Goal: Contribute content: Contribute content

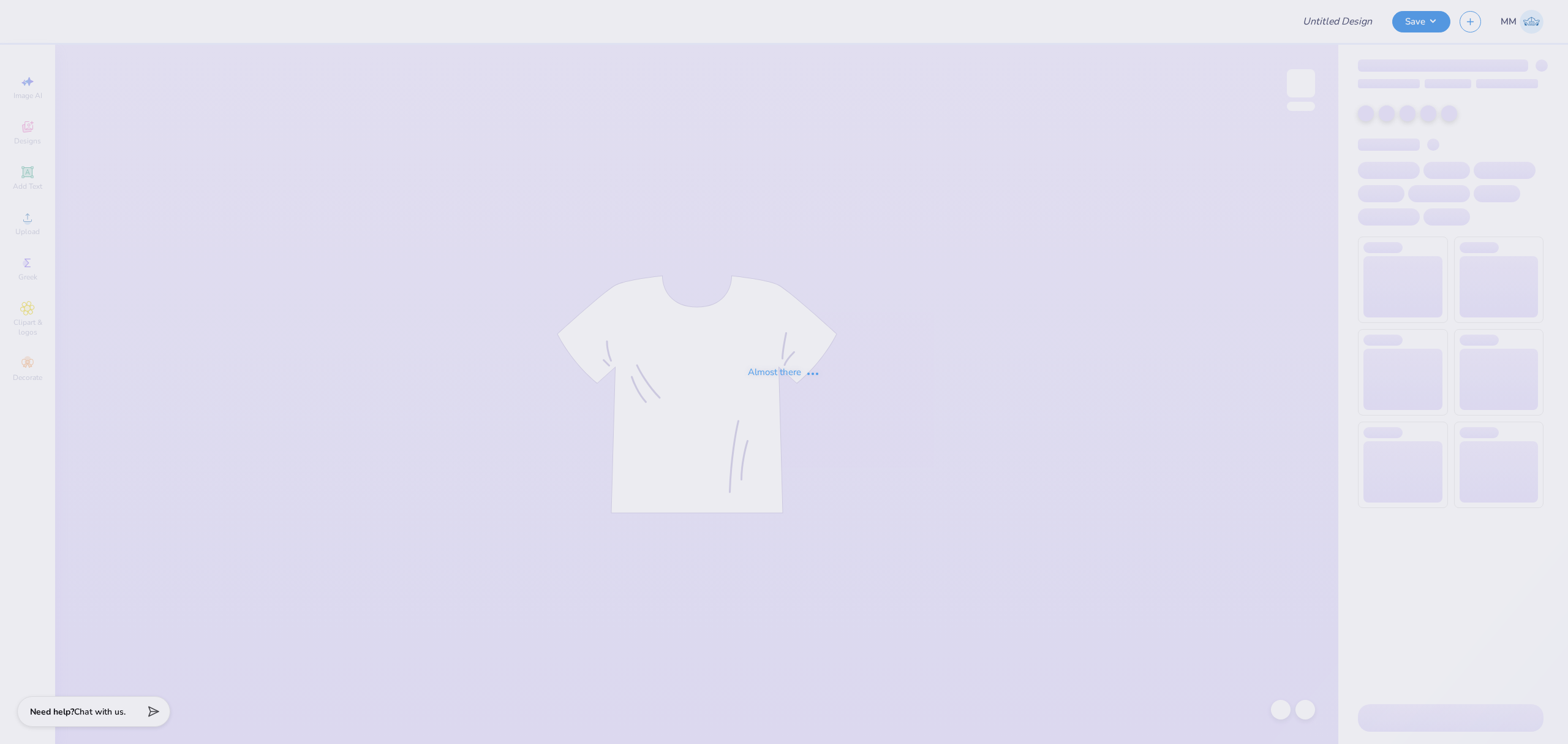
type input "SHSstuco2"
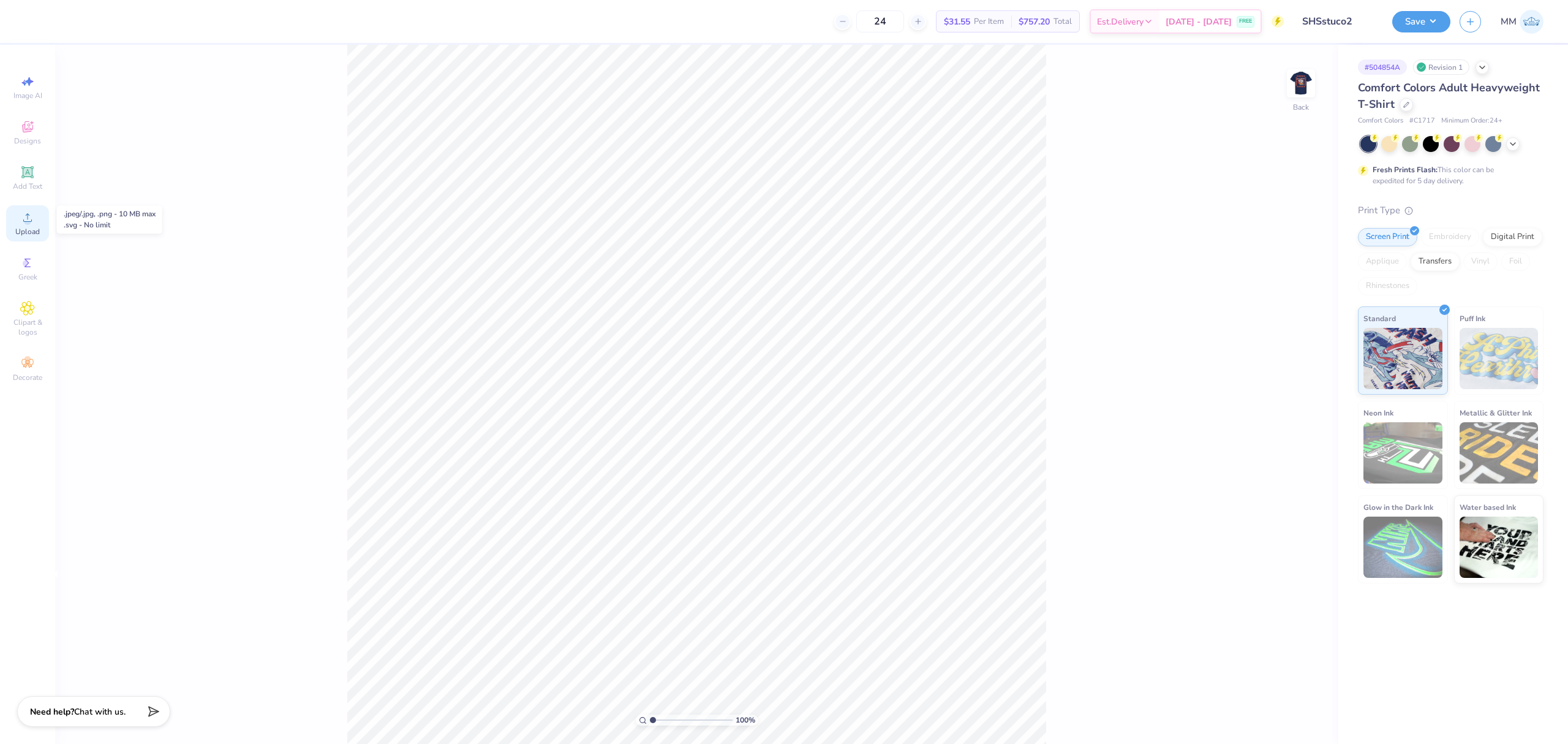
click at [40, 222] on div "Upload" at bounding box center [28, 223] width 43 height 36
click at [12, 213] on div "Upload" at bounding box center [28, 223] width 43 height 36
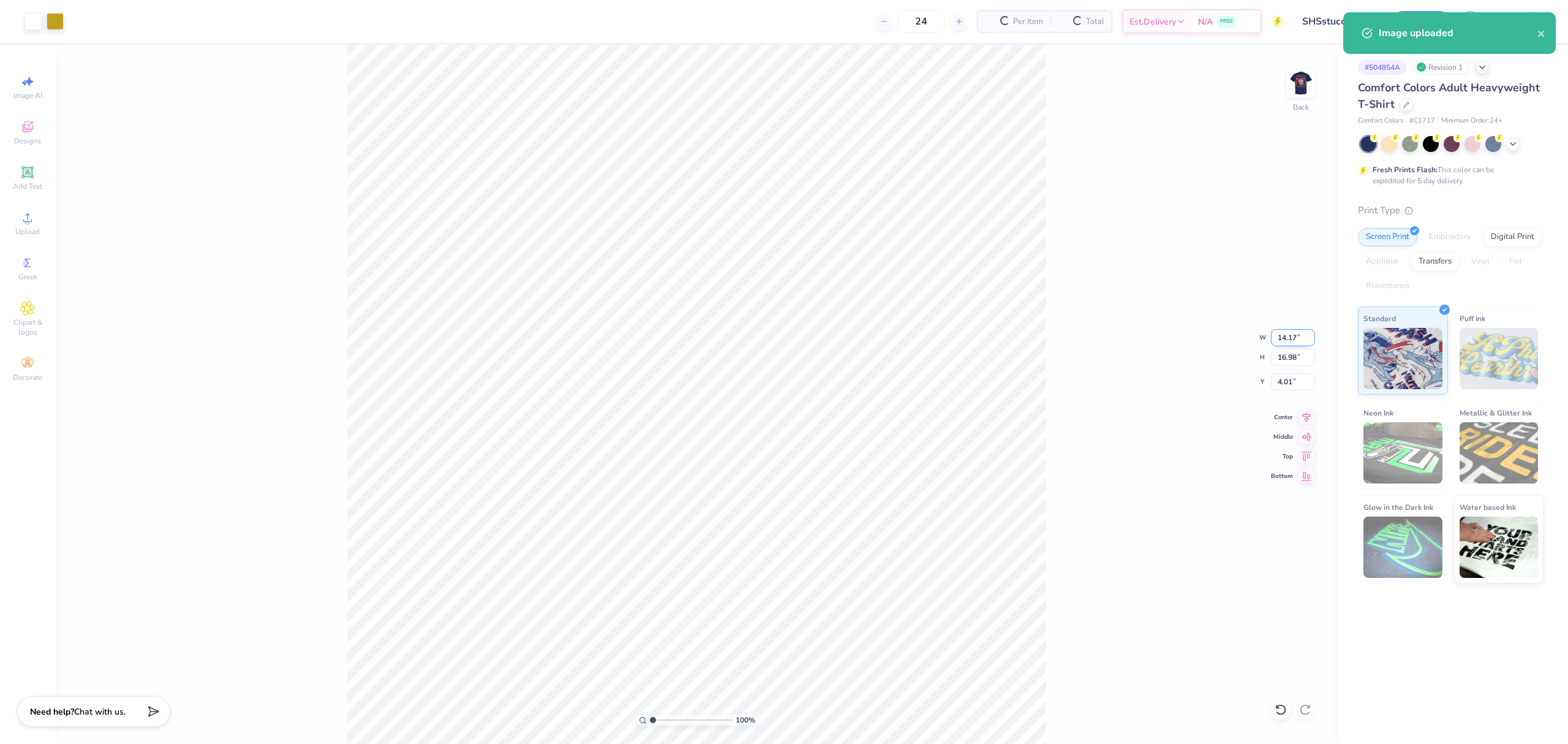
click at [1291, 332] on input "14.17" at bounding box center [1293, 337] width 44 height 17
type input "11.00"
type input "13.18"
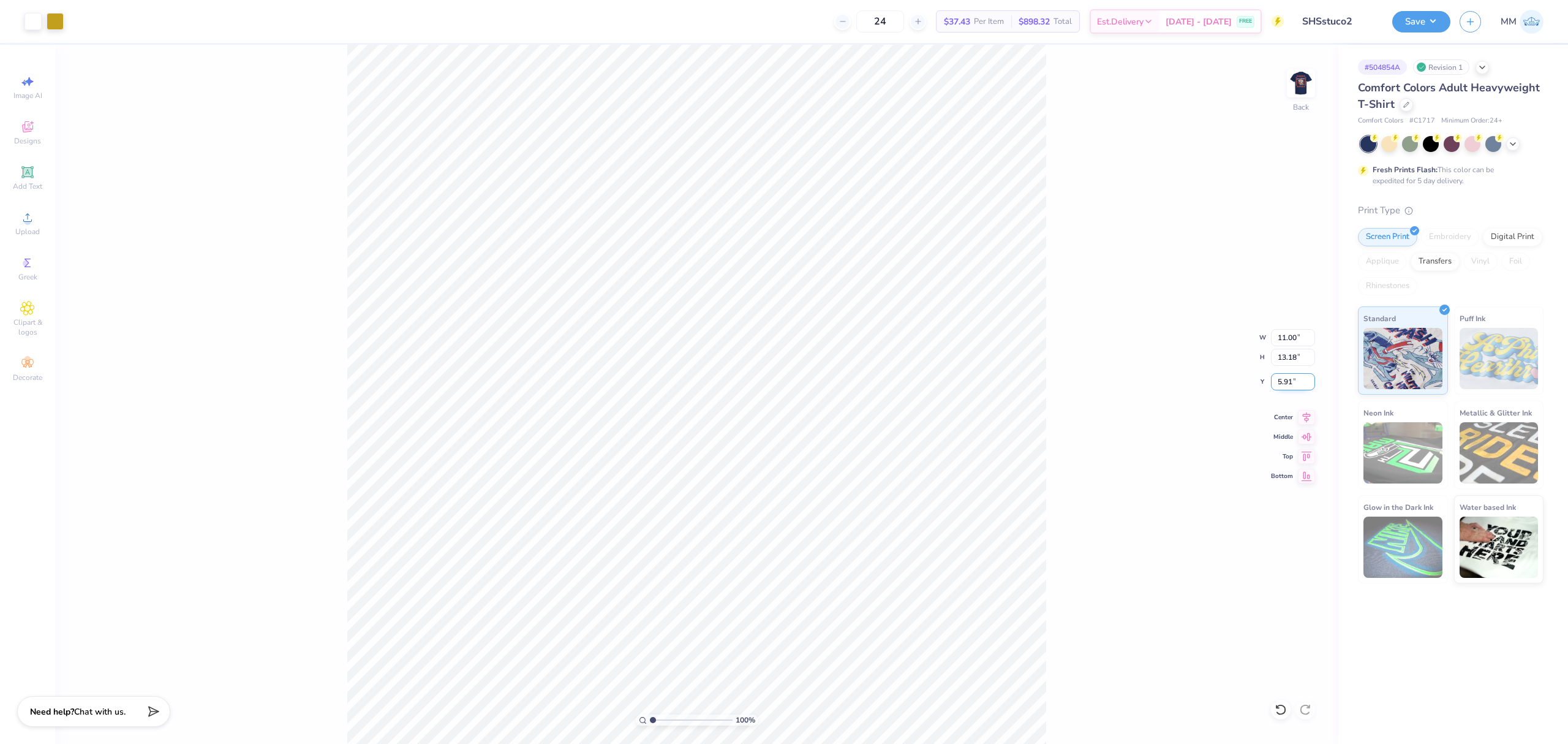
click at [1292, 390] on input "5.91" at bounding box center [1293, 382] width 44 height 17
type input "3.00"
click at [1285, 341] on input "11.00" at bounding box center [1293, 337] width 44 height 17
drag, startPoint x: 1218, startPoint y: 398, endPoint x: 1155, endPoint y: 432, distance: 71.6
click at [1214, 403] on div "100 % Back W 11.00 11.00 " H 13.18 13.18 " Y 3.00 3.00 " Center Middle Top Bott…" at bounding box center [697, 394] width 1283 height 699
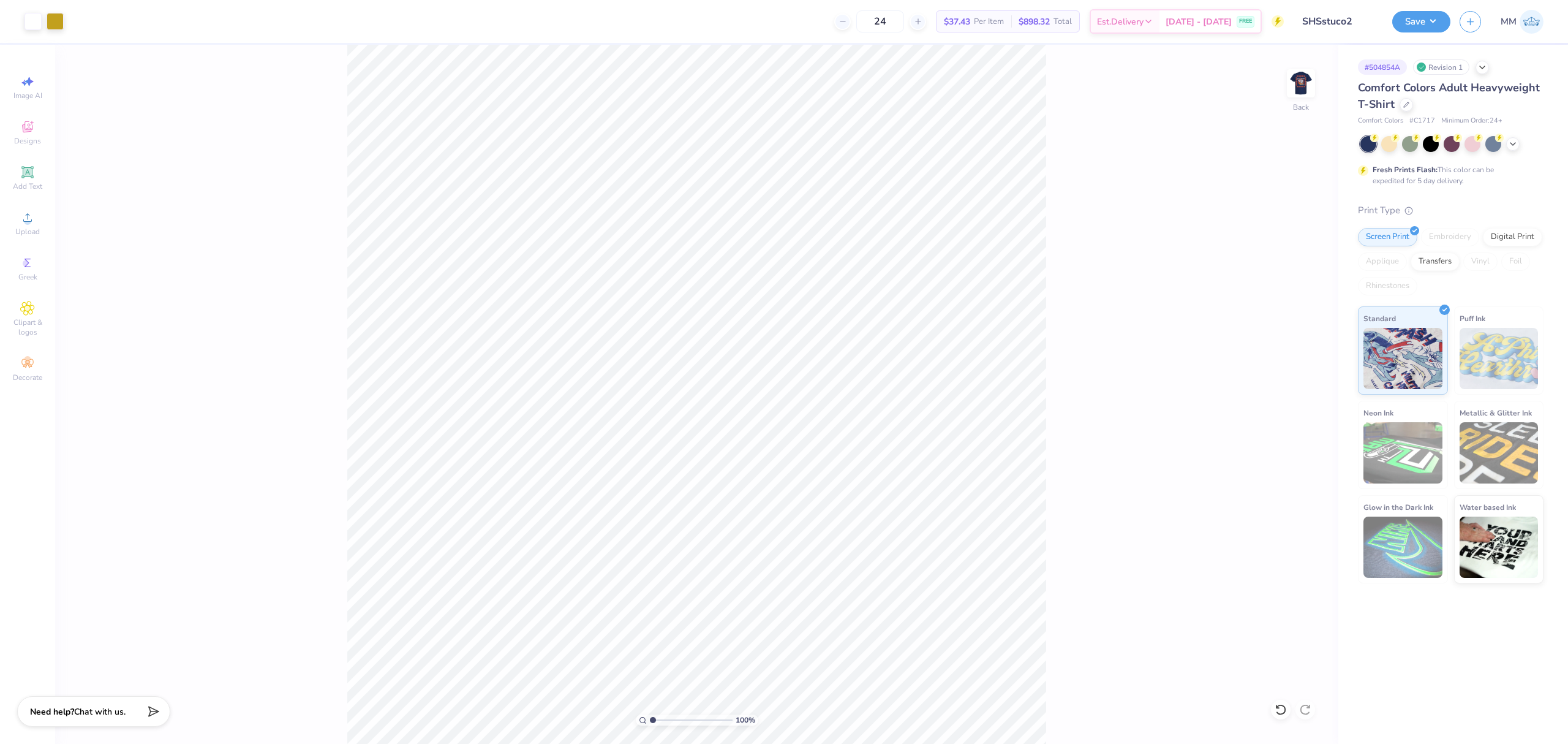
click at [479, 322] on div "100 % Back" at bounding box center [697, 394] width 1283 height 699
click at [1283, 332] on input "11.00" at bounding box center [1293, 337] width 44 height 17
type input "10.00"
type input "11.98"
click at [1284, 385] on input "3.60" at bounding box center [1293, 382] width 44 height 17
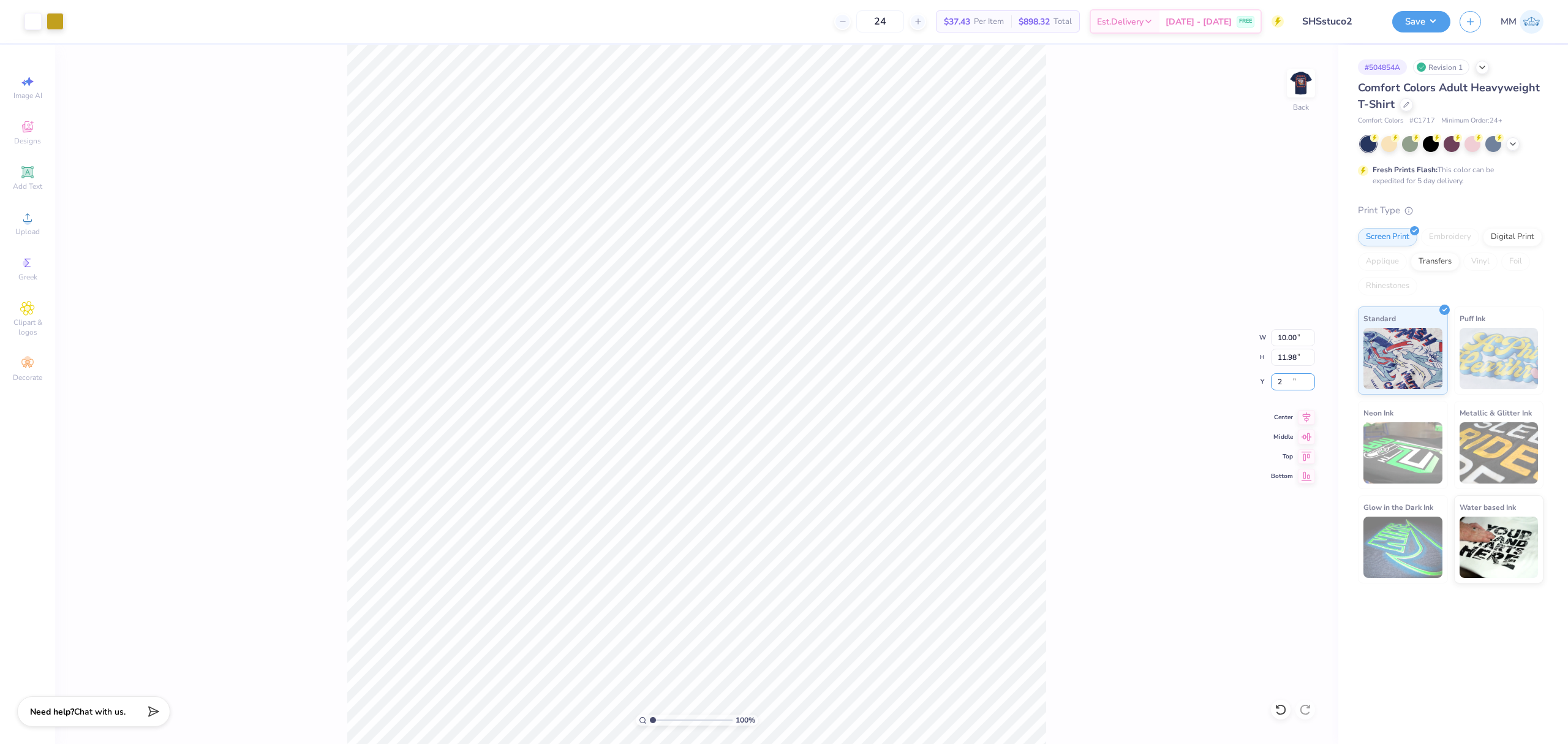
type input "2.00"
click at [1185, 451] on div "100 % Back W 10.00 10.00 " H 11.98 11.98 " Y 2.00 2.00 " Center Middle Top Bott…" at bounding box center [697, 394] width 1283 height 699
click at [54, 218] on div "Art colors 24 $37.43 Per Item $898.32 Total Est. Delivery [DATE] - [DATE] FREE …" at bounding box center [784, 372] width 1568 height 744
click at [1302, 418] on icon at bounding box center [1307, 415] width 17 height 15
click at [1056, 479] on div "100 % Back W 10.00 10.00 " H 11.98 11.98 " Y 2.00 2.00 " Center Middle Top Bott…" at bounding box center [697, 394] width 1283 height 699
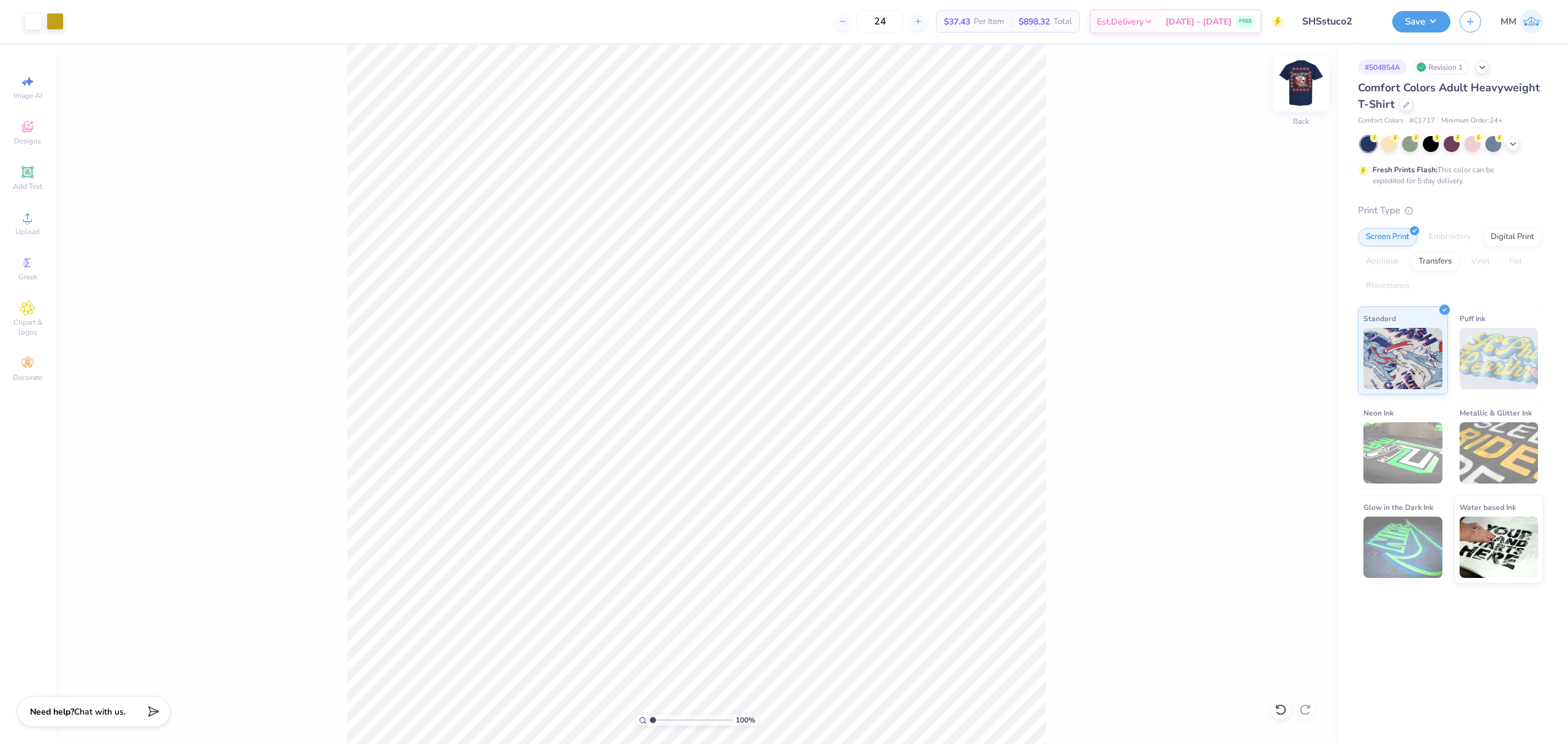
click at [1304, 87] on img at bounding box center [1301, 84] width 49 height 49
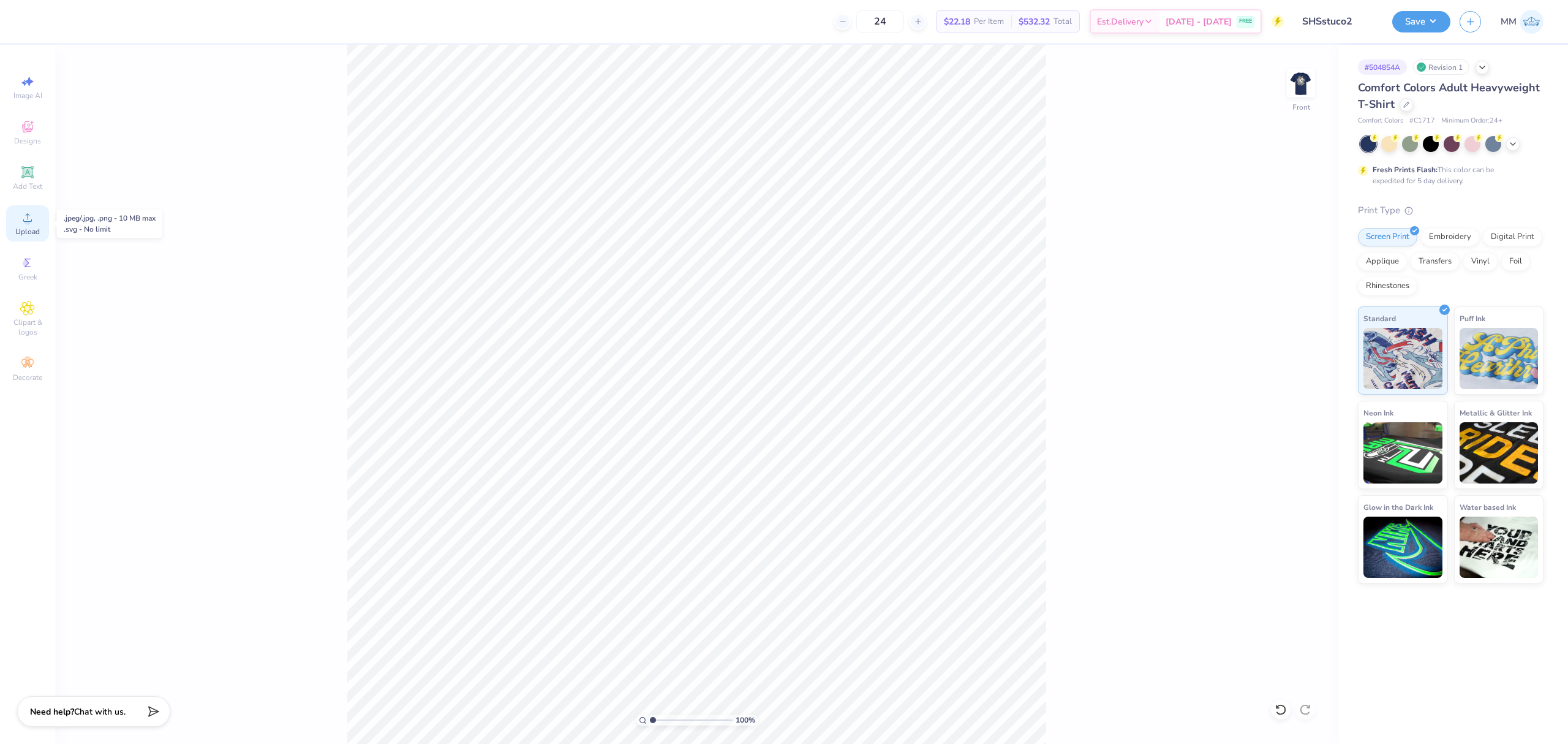
click at [44, 222] on div "Upload" at bounding box center [28, 223] width 43 height 36
click at [26, 222] on circle at bounding box center [27, 221] width 6 height 6
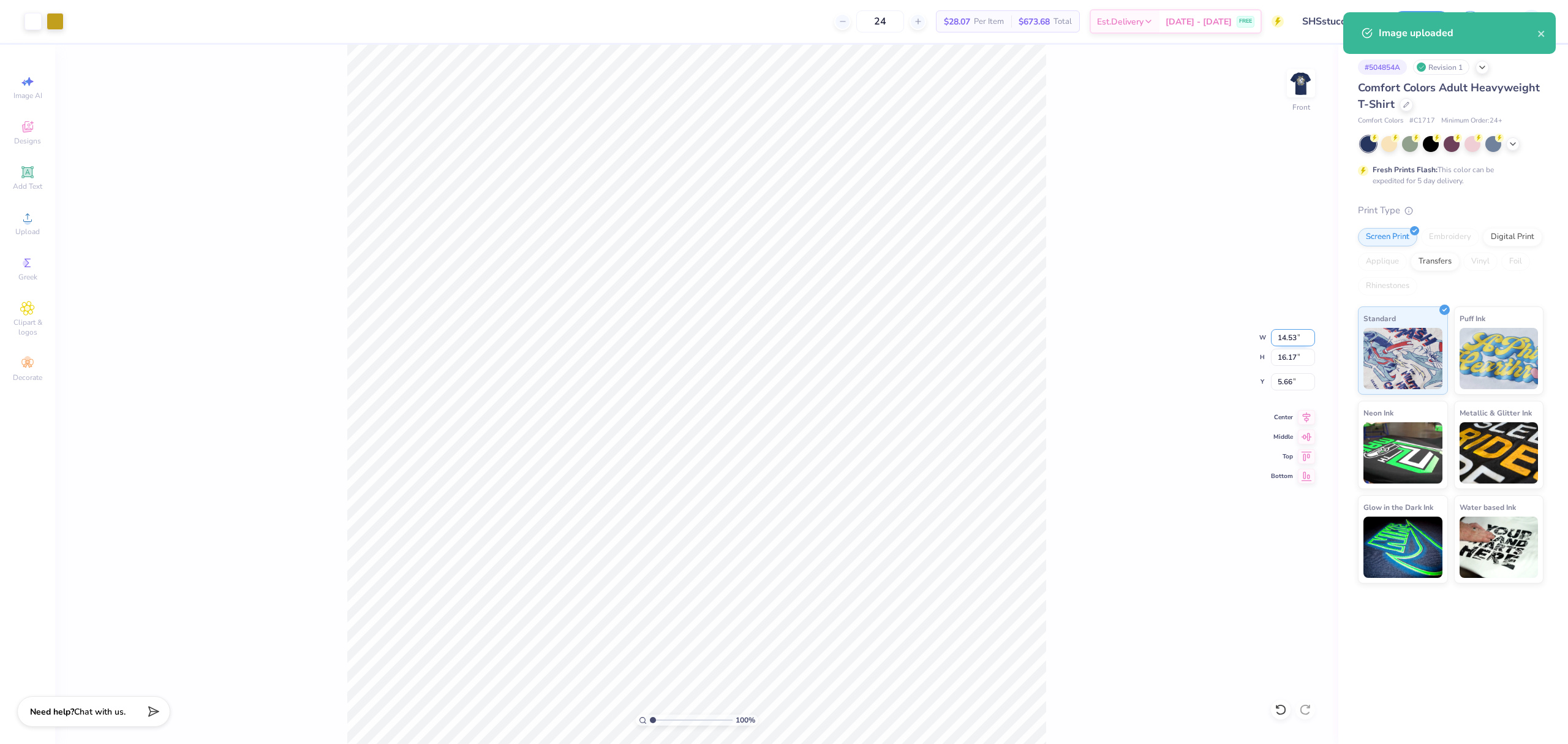
click at [1290, 344] on input "14.53" at bounding box center [1293, 337] width 44 height 17
type input "12.00"
type input "13.35"
click at [1292, 384] on input "7.07" at bounding box center [1293, 382] width 44 height 17
type input "3.00"
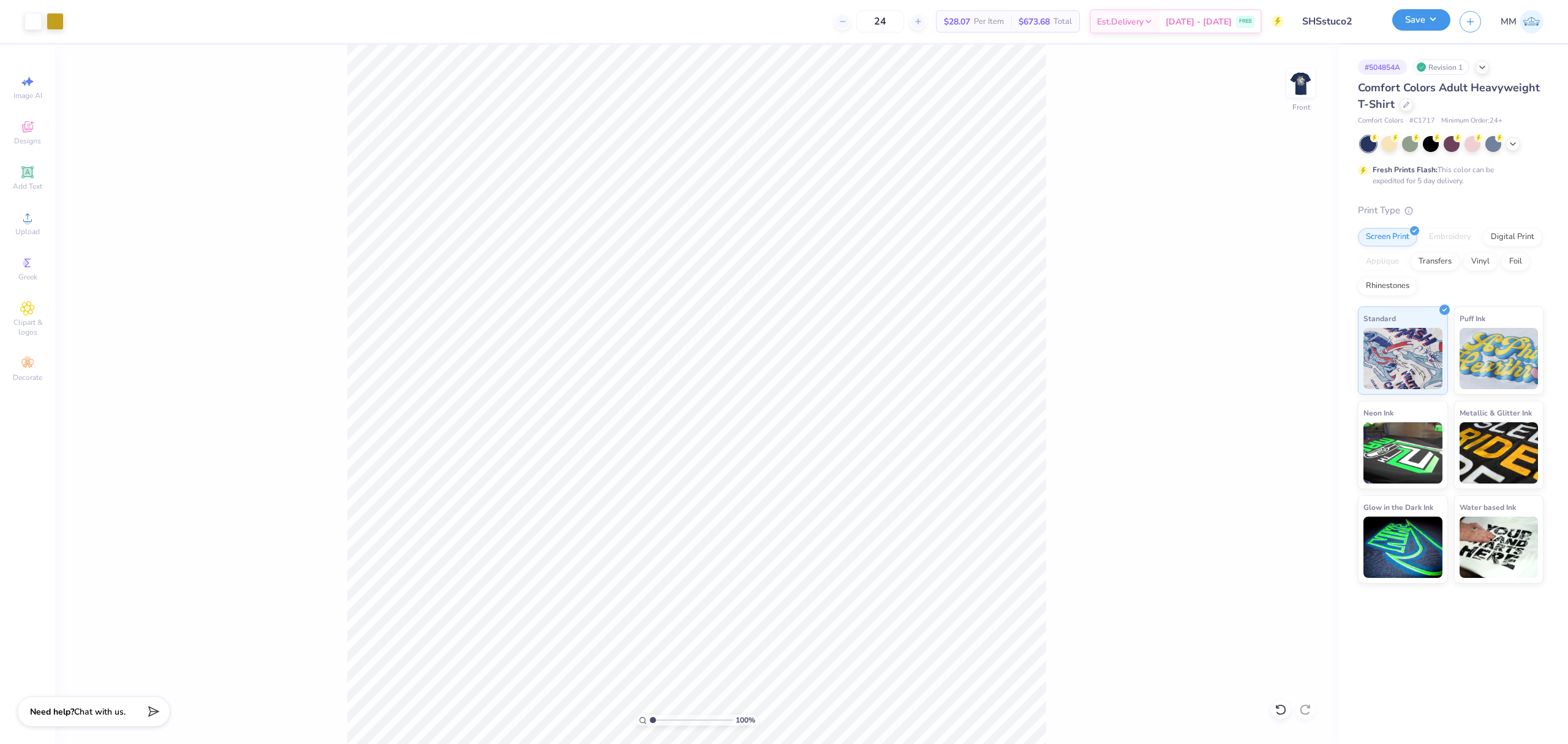
click at [1413, 28] on button "Save" at bounding box center [1422, 19] width 58 height 21
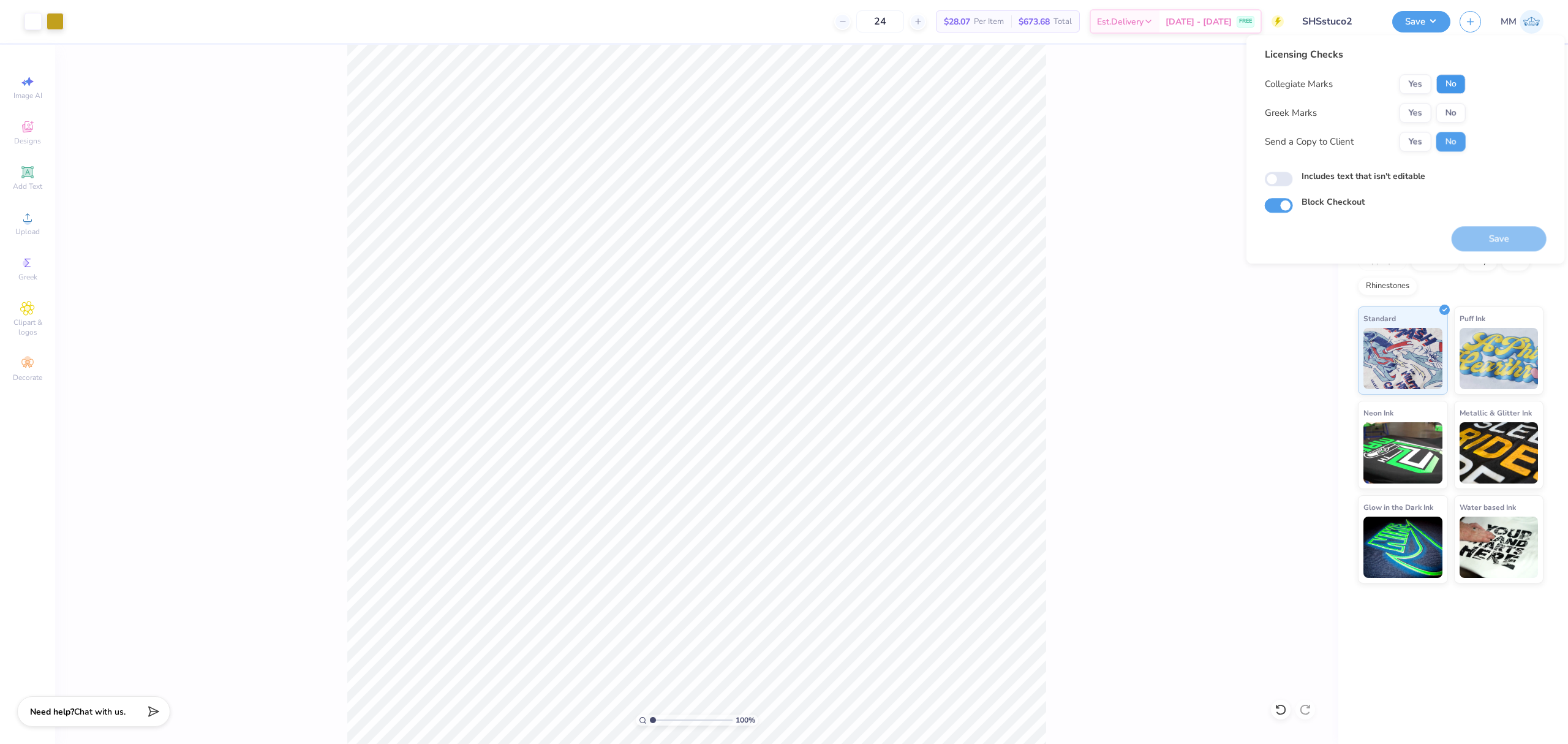
click at [1454, 85] on button "No" at bounding box center [1451, 84] width 30 height 20
click at [1446, 108] on button "No" at bounding box center [1451, 112] width 30 height 20
click at [1376, 178] on label "Includes text that isn't editable" at bounding box center [1363, 176] width 124 height 13
click at [1293, 178] on input "Includes text that isn't editable" at bounding box center [1279, 179] width 28 height 15
checkbox input "true"
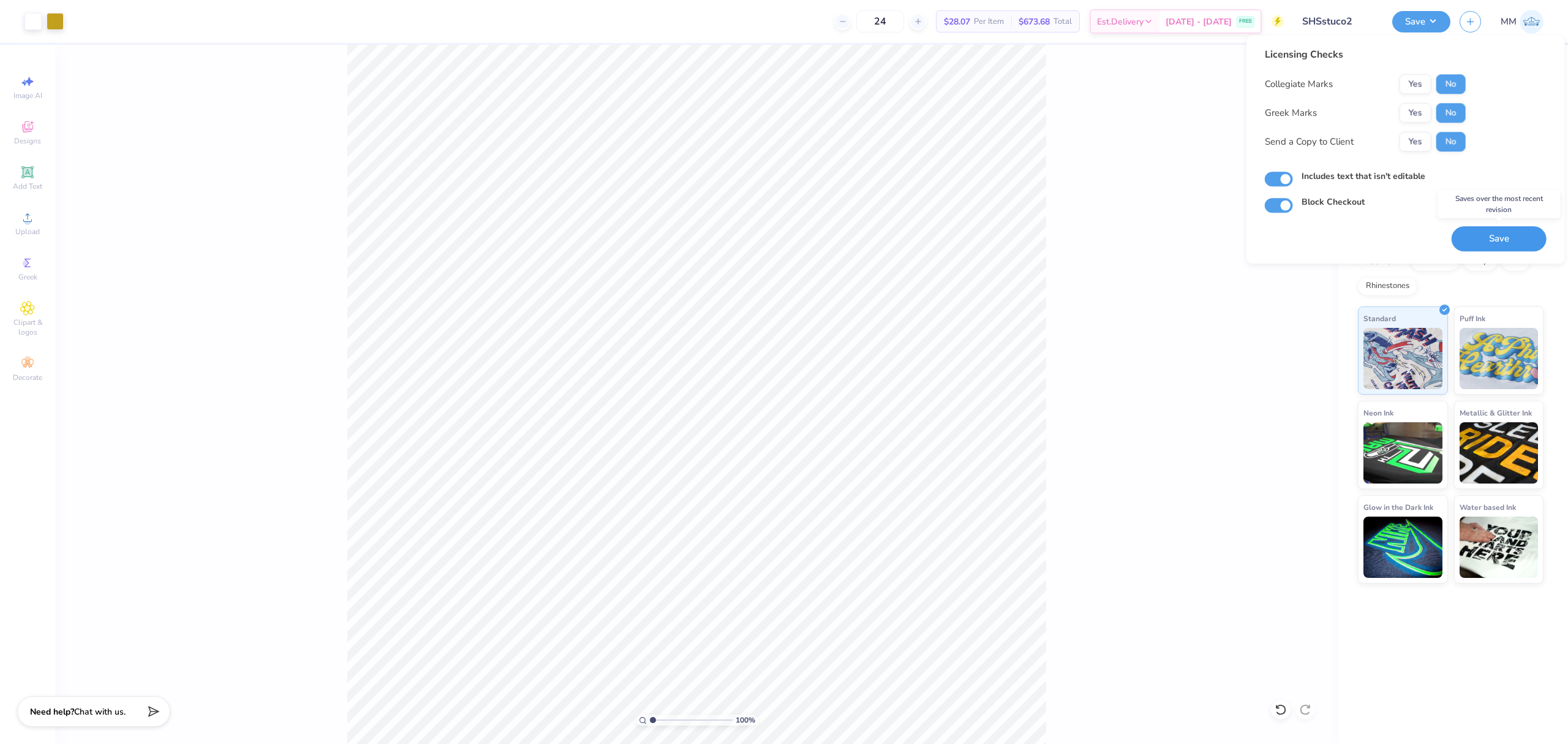
click at [1498, 238] on button "Save" at bounding box center [1499, 238] width 95 height 25
